Goal: Information Seeking & Learning: Check status

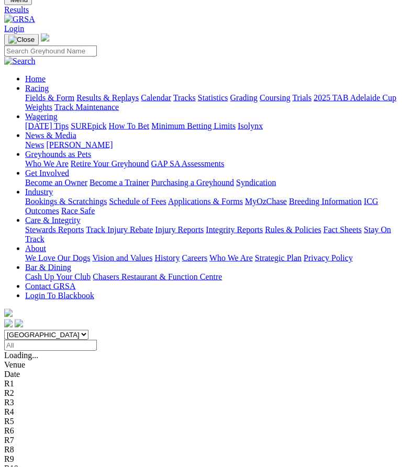
scroll to position [40, 0]
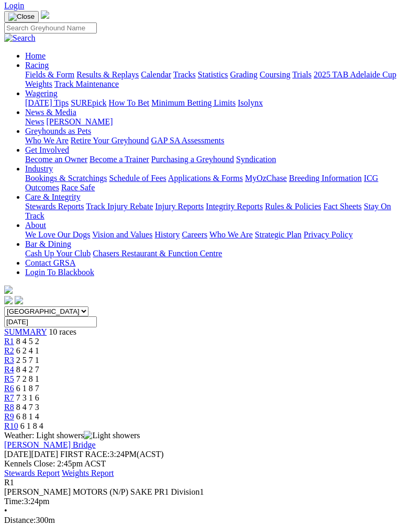
scroll to position [65, 0]
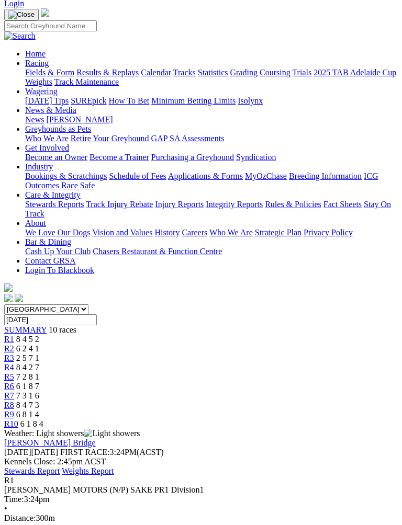
click at [39, 344] on span "6 2 4 1" at bounding box center [27, 348] width 23 height 9
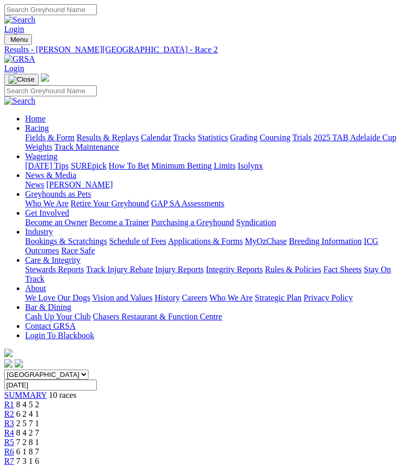
click at [39, 419] on span "2 5 7 1" at bounding box center [27, 423] width 23 height 9
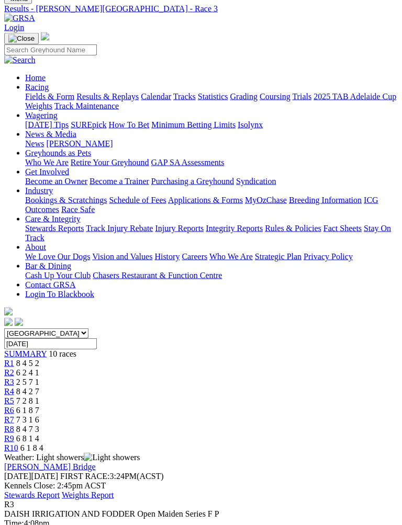
scroll to position [42, 0]
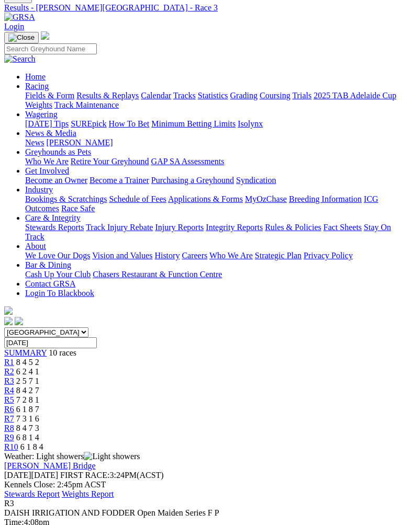
click at [189, 386] on div "R4 8 4 2 7" at bounding box center [200, 390] width 393 height 9
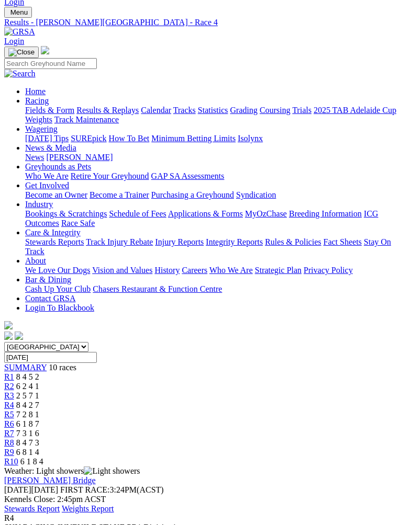
scroll to position [24, 0]
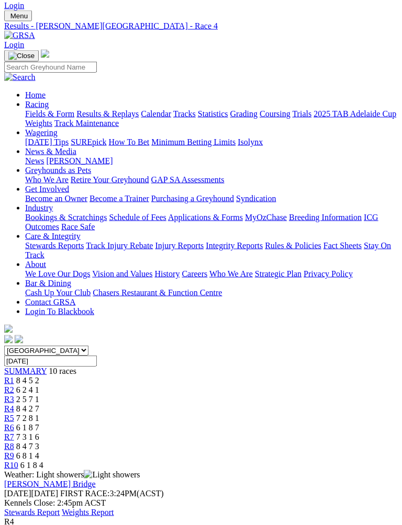
click at [39, 414] on span "7 2 8 1" at bounding box center [27, 418] width 23 height 9
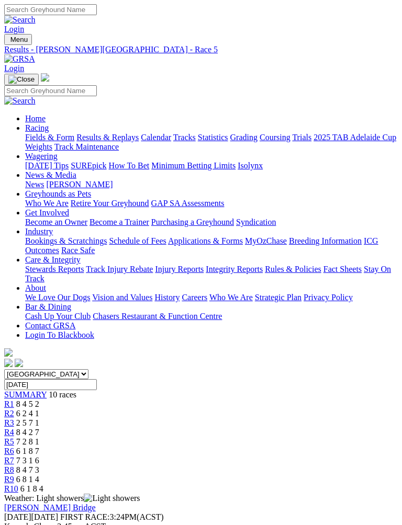
click at [14, 447] on span "R6" at bounding box center [9, 451] width 10 height 9
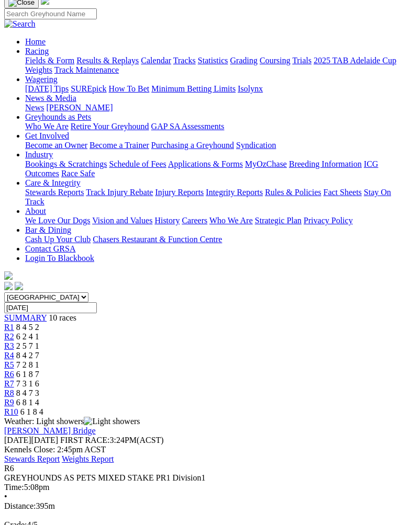
scroll to position [77, 0]
click at [39, 379] on span "7 3 1 6" at bounding box center [27, 383] width 23 height 9
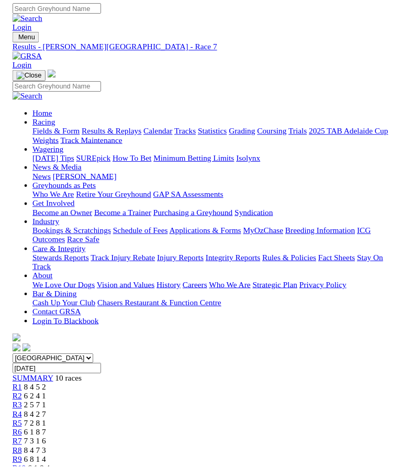
scroll to position [13, 0]
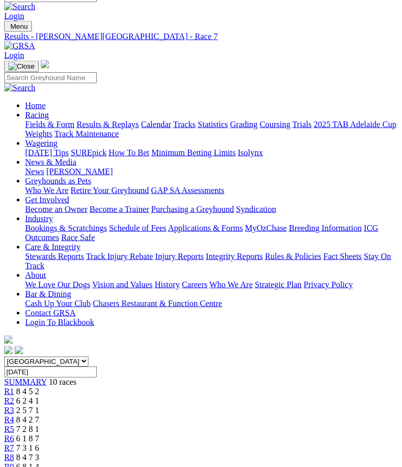
click at [14, 453] on span "R8" at bounding box center [9, 457] width 10 height 9
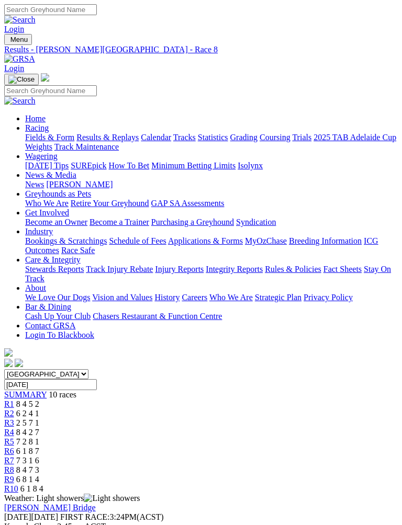
click at [39, 466] on span "6 8 1 4" at bounding box center [27, 479] width 23 height 9
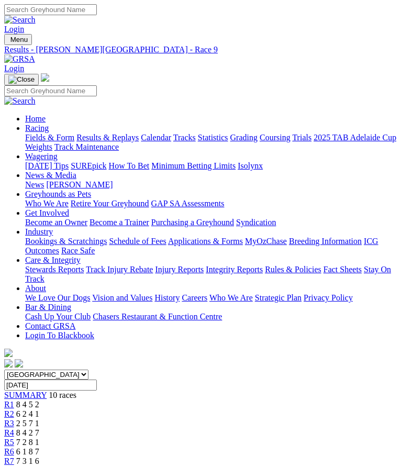
scroll to position [0, 10]
